Goal: Task Accomplishment & Management: Manage account settings

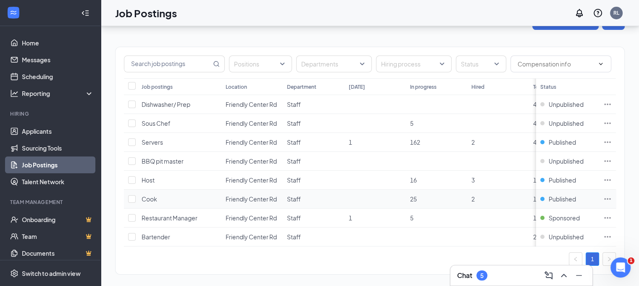
scroll to position [35, 0]
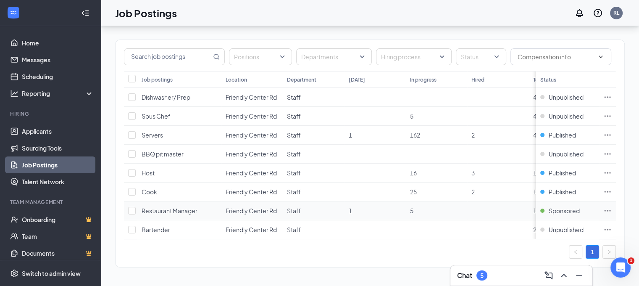
click at [611, 210] on icon "Ellipses" at bounding box center [607, 210] width 6 height 1
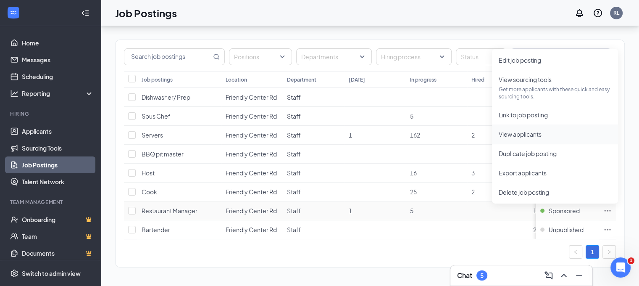
click at [511, 130] on span "View applicants" at bounding box center [519, 134] width 43 height 8
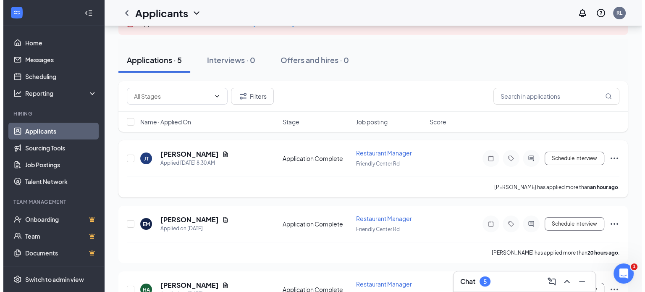
scroll to position [84, 0]
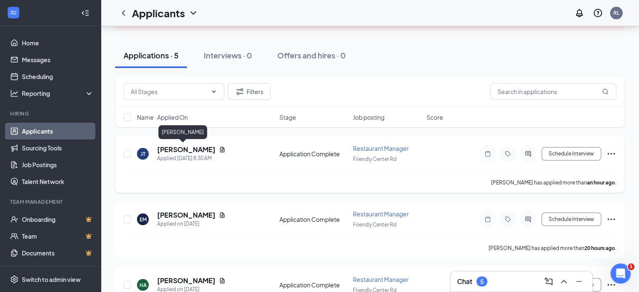
click at [173, 149] on h5 "[PERSON_NAME]" at bounding box center [186, 149] width 58 height 9
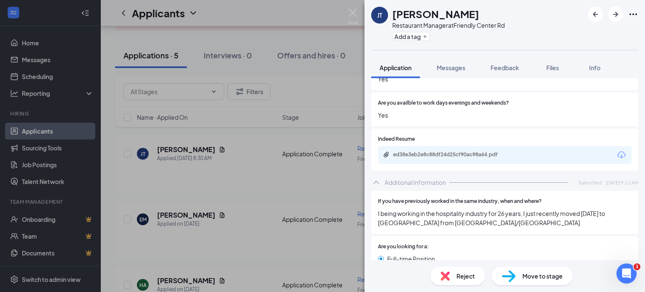
scroll to position [210, 0]
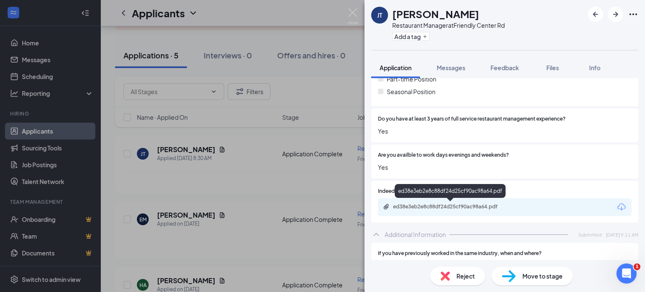
click at [495, 207] on div "ed38e3eb2e8c88df24d25cf90ac98a64.pdf" at bounding box center [452, 206] width 118 height 7
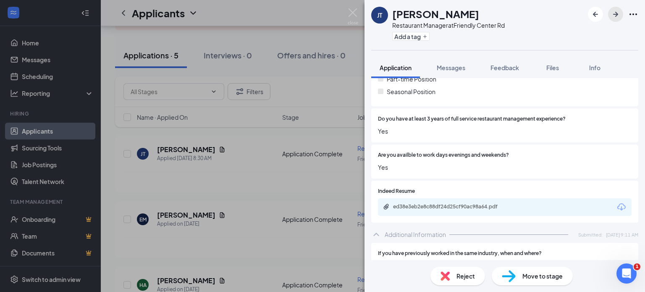
click at [616, 10] on icon "ArrowRight" at bounding box center [616, 14] width 10 height 10
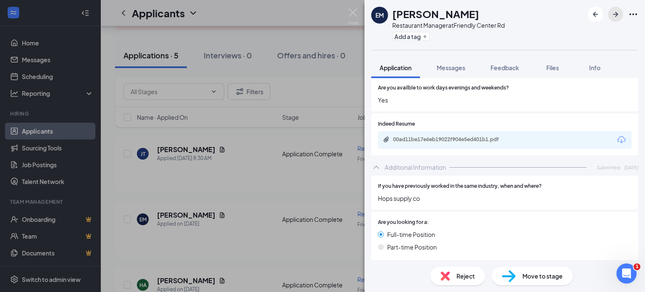
scroll to position [294, 0]
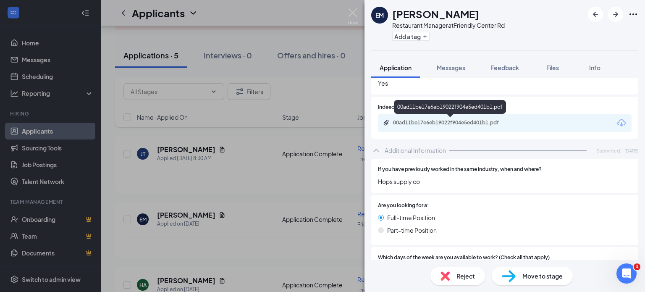
click at [435, 126] on div "00ad11be17e6eb19022f904e5ed401b1.pdf" at bounding box center [451, 123] width 136 height 8
click at [615, 15] on icon "ArrowRight" at bounding box center [615, 14] width 5 height 5
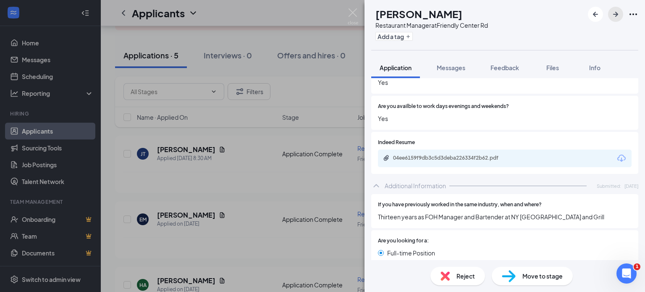
scroll to position [252, 0]
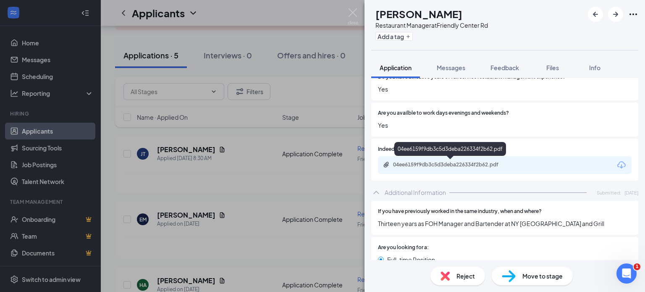
click at [494, 165] on div "04ee6159f9db3c5d3deba226334f2b62.pdf" at bounding box center [452, 164] width 118 height 7
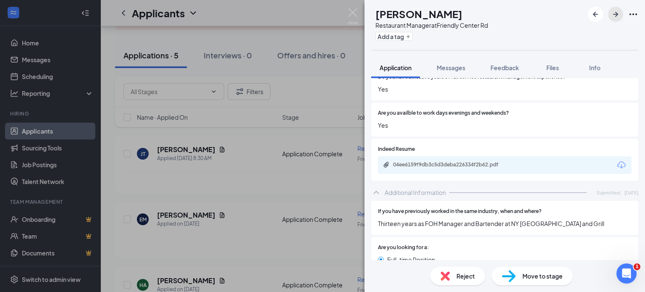
click at [615, 15] on icon "ArrowRight" at bounding box center [616, 14] width 10 height 10
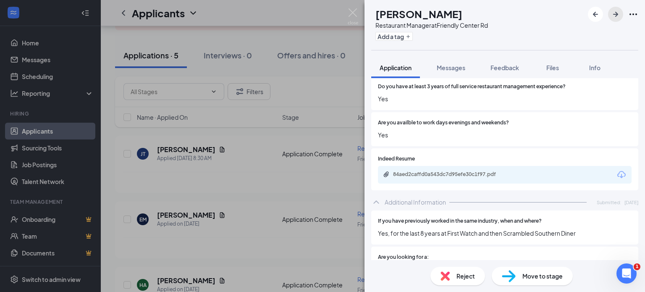
scroll to position [294, 0]
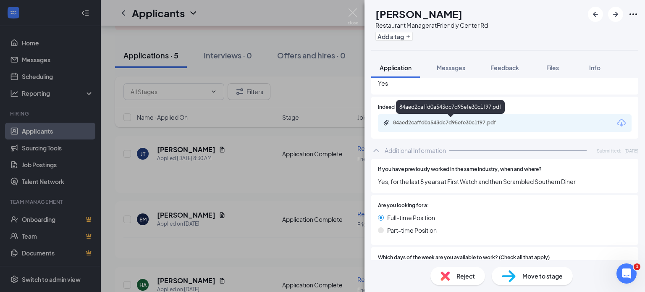
click at [432, 123] on div "84aed2caffd0a543dc7d95efe30c1f97.pdf" at bounding box center [452, 122] width 118 height 7
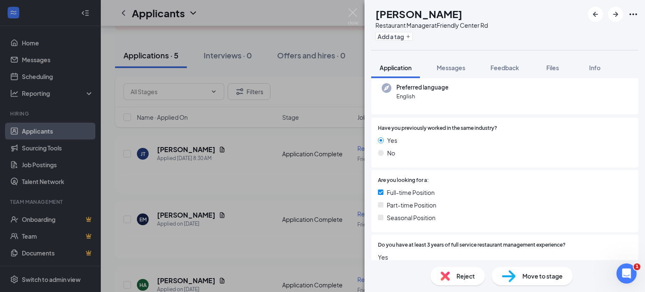
scroll to position [0, 0]
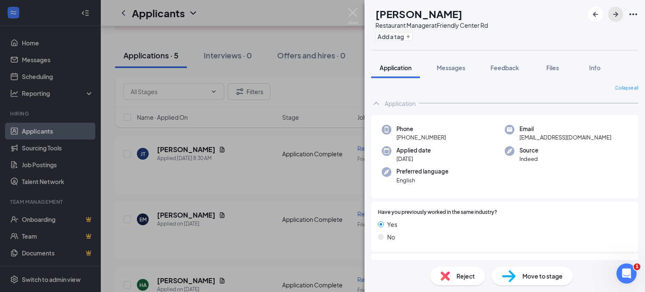
click at [610, 11] on button "button" at bounding box center [615, 14] width 15 height 15
click at [615, 13] on icon "ArrowRight" at bounding box center [616, 14] width 10 height 10
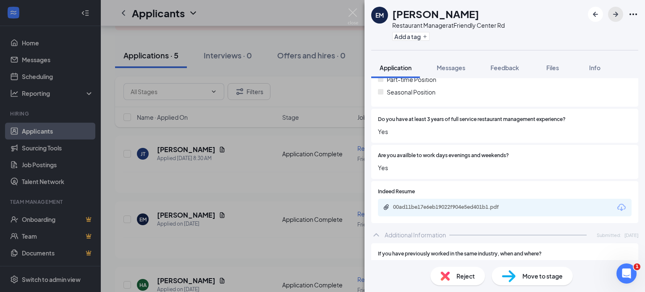
scroll to position [210, 0]
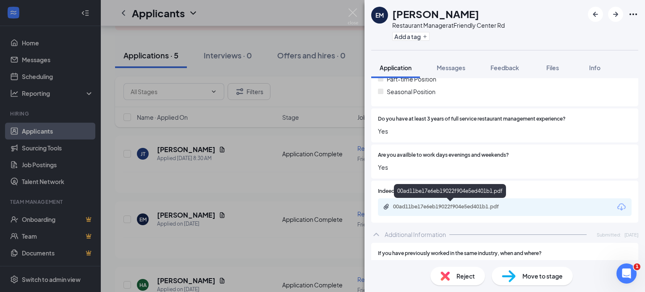
click at [464, 210] on div "00ad11be17e6eb19022f904e5ed401b1.pdf" at bounding box center [451, 207] width 136 height 8
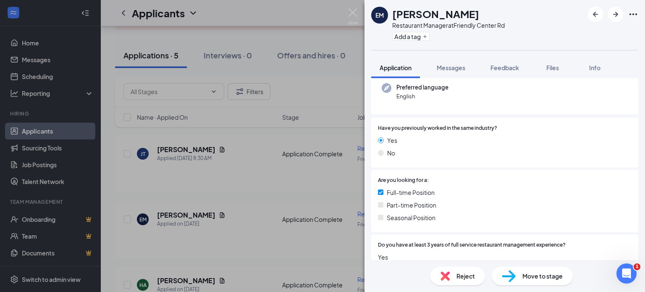
scroll to position [0, 0]
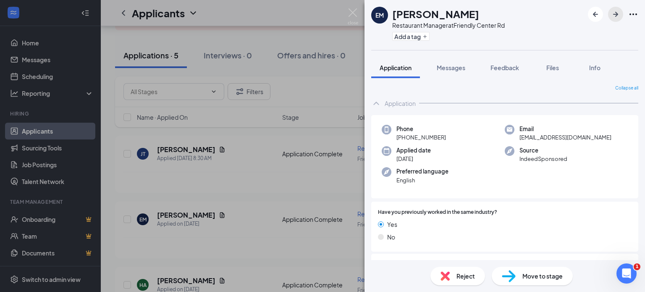
click at [620, 16] on icon "ArrowRight" at bounding box center [616, 14] width 10 height 10
click at [618, 16] on icon "ArrowRight" at bounding box center [616, 14] width 10 height 10
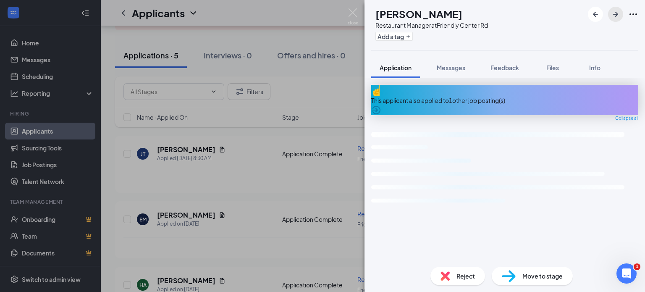
click at [618, 16] on icon "ArrowRight" at bounding box center [616, 14] width 10 height 10
